Goal: Find specific page/section: Find specific page/section

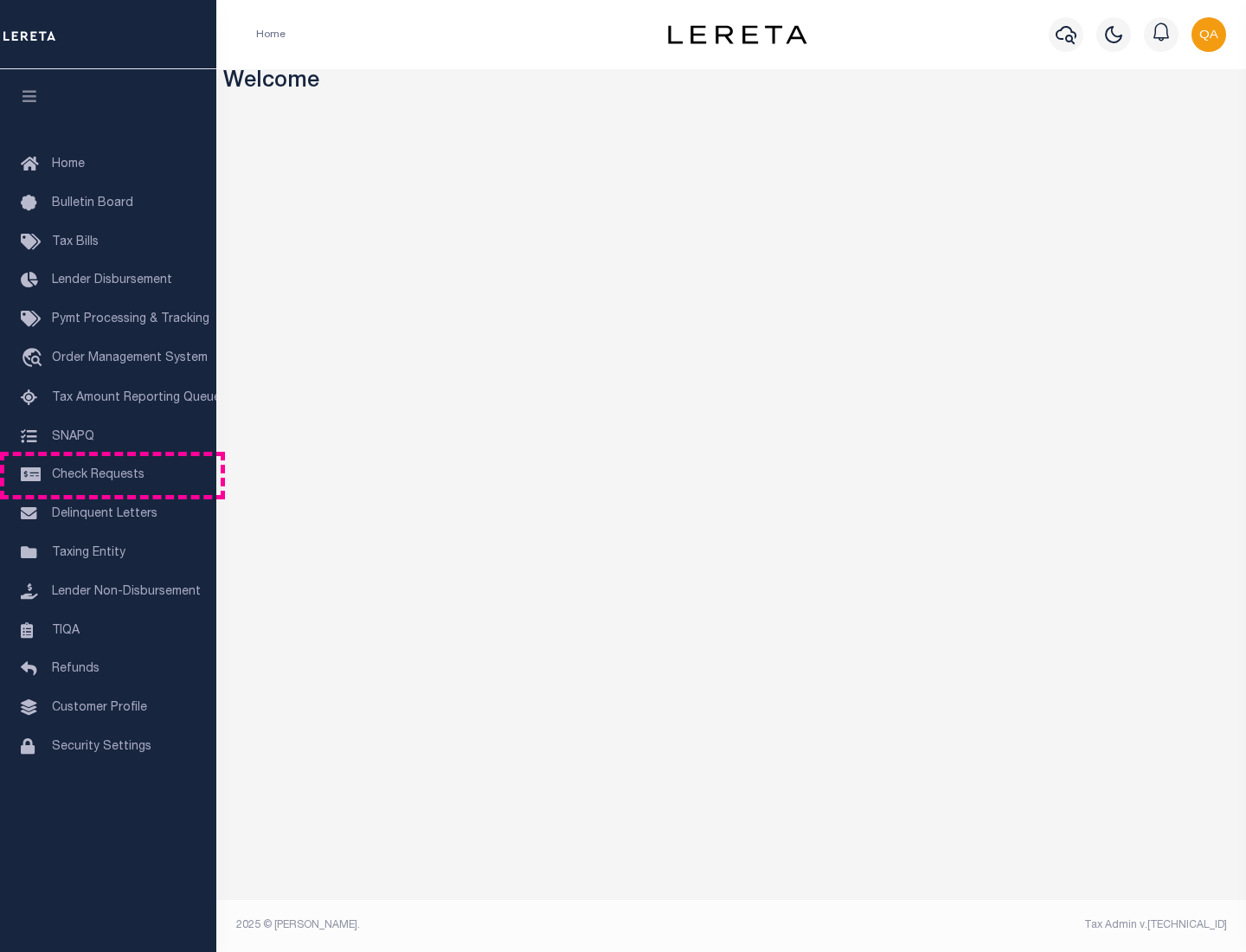
click at [108, 475] on span "Check Requests" at bounding box center [97, 475] width 92 height 12
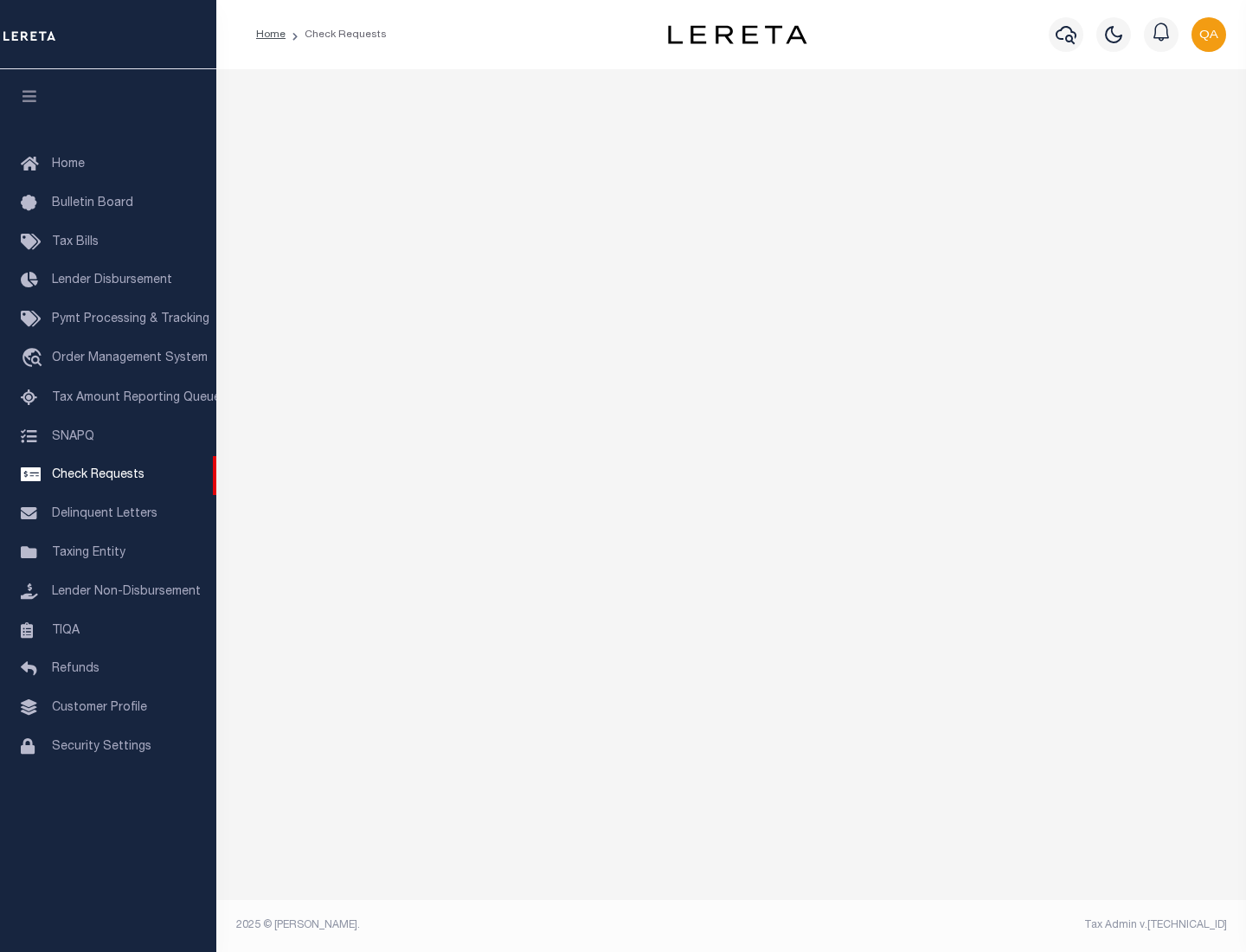
select select "50"
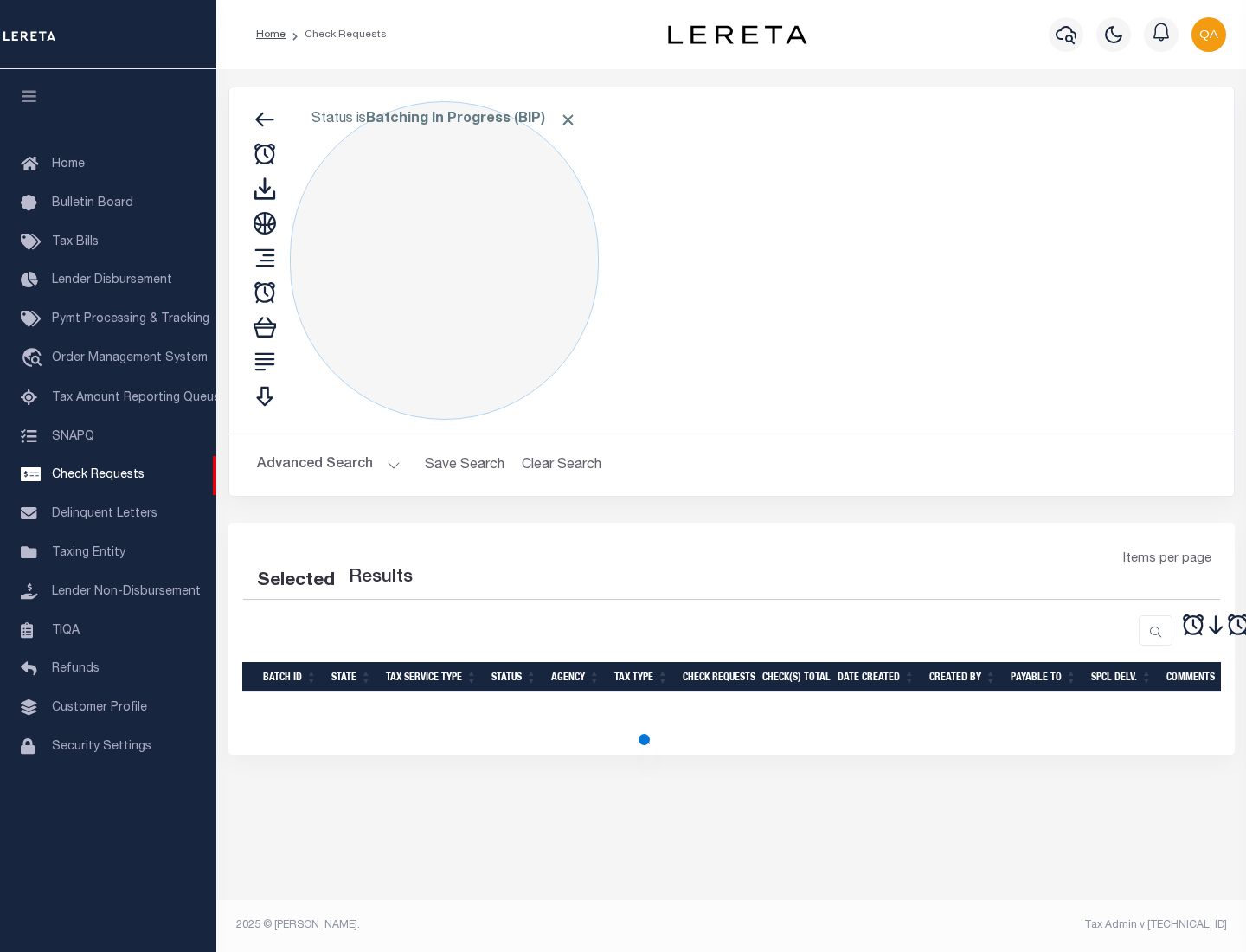
select select "50"
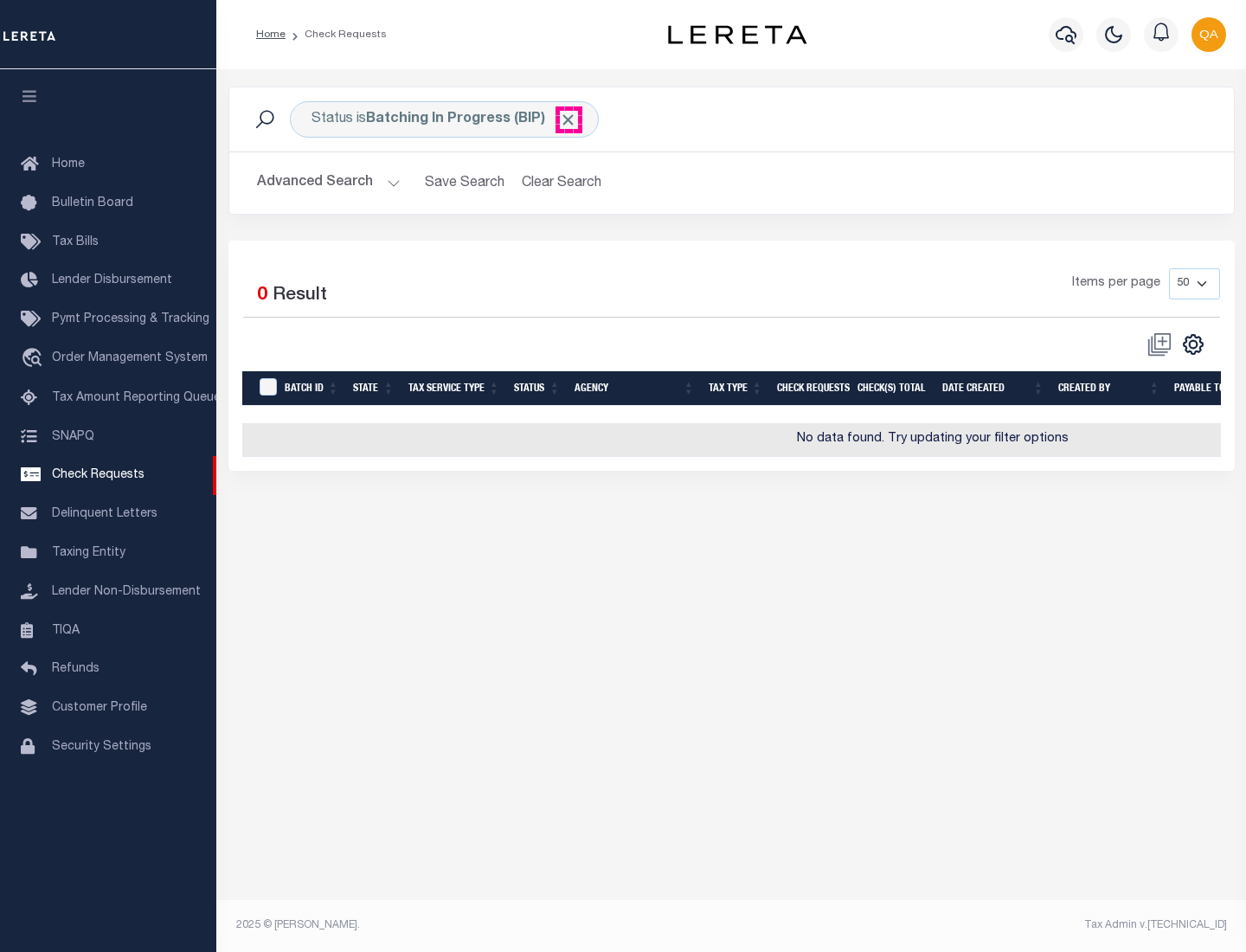
click at [569, 119] on span "Click to Remove" at bounding box center [568, 119] width 18 height 18
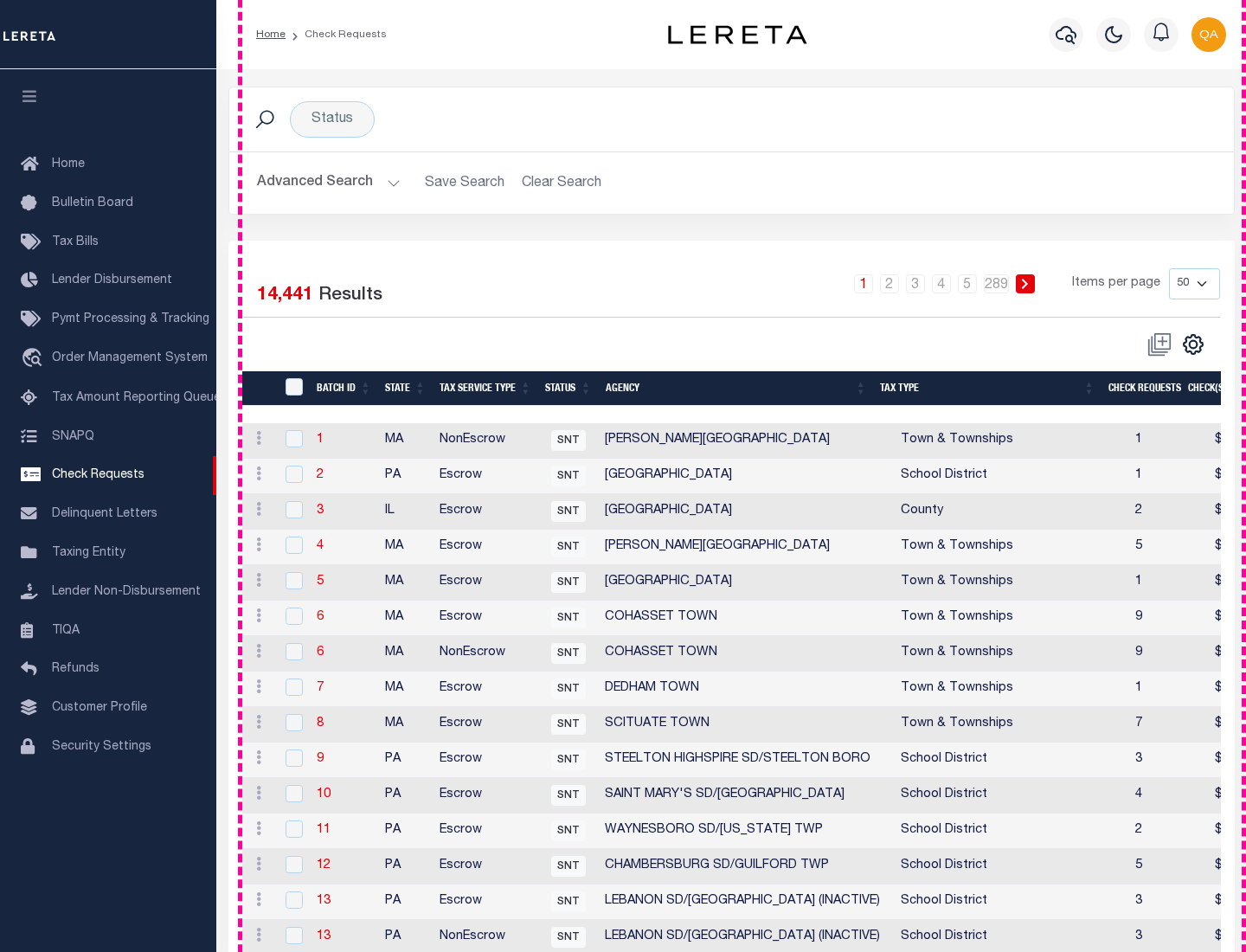
scroll to position [835, 0]
